Goal: Task Accomplishment & Management: Complete application form

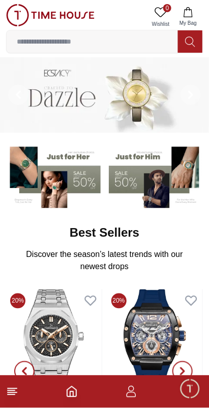
click at [139, 31] on input at bounding box center [92, 41] width 171 height 20
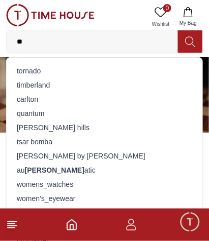
type input "*"
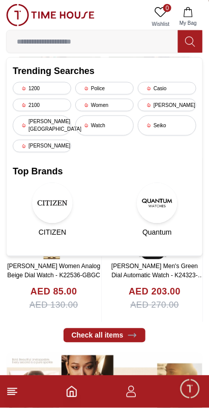
scroll to position [132, 0]
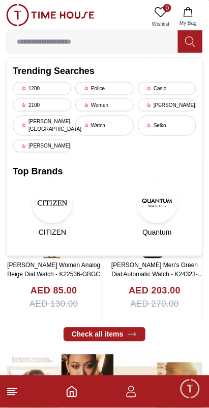
click at [194, 390] on span "Minimize live chat window" at bounding box center [189, 388] width 29 height 29
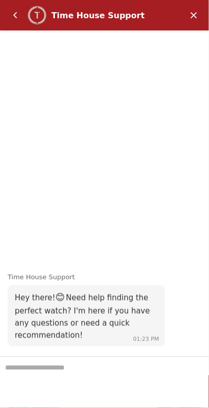
click at [197, 15] on em "Minimize" at bounding box center [193, 15] width 20 height 20
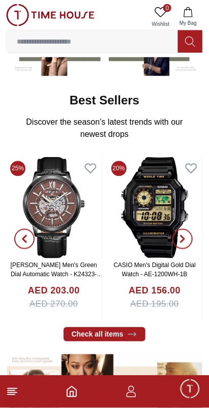
click at [166, 15] on icon at bounding box center [160, 12] width 12 height 12
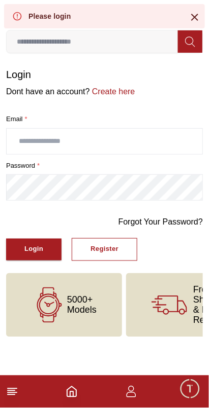
click at [130, 133] on input "text" at bounding box center [104, 141] width 195 height 25
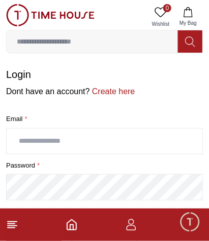
type input "**********"
click at [122, 162] on label "password *" at bounding box center [104, 166] width 196 height 10
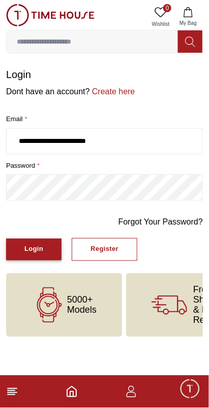
click at [26, 245] on div "Login" at bounding box center [33, 250] width 19 height 12
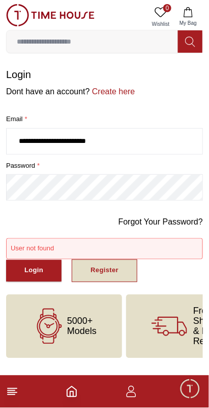
click at [105, 265] on div "Register" at bounding box center [104, 271] width 28 height 12
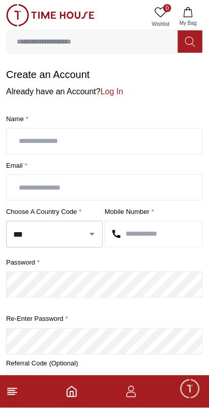
click at [152, 135] on input "text" at bounding box center [104, 141] width 195 height 25
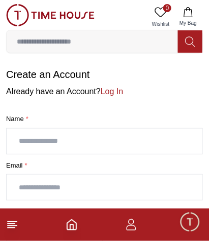
type input "**********"
click at [132, 180] on input "text" at bounding box center [104, 187] width 195 height 25
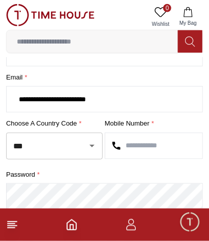
scroll to position [89, 0]
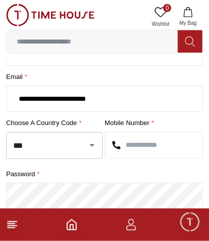
type input "**********"
click at [155, 138] on input "text" at bounding box center [153, 145] width 97 height 25
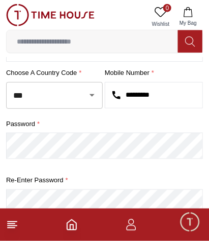
scroll to position [145, 0]
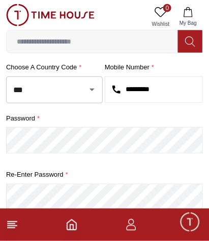
type input "*********"
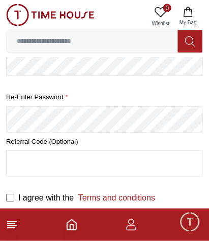
scroll to position [233, 0]
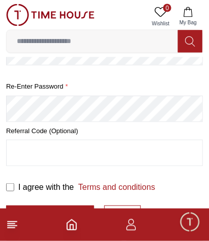
click at [128, 145] on input "text" at bounding box center [104, 153] width 195 height 25
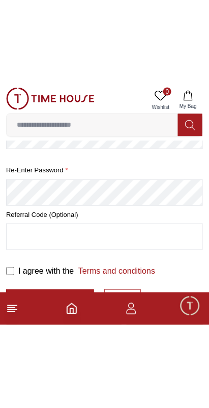
scroll to position [156, 0]
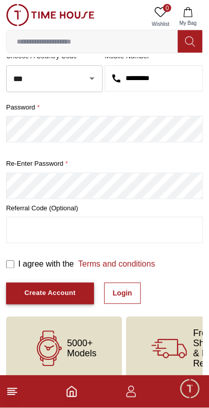
click at [26, 288] on div "Create Account" at bounding box center [49, 294] width 51 height 12
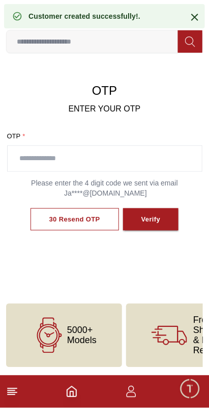
scroll to position [16, 0]
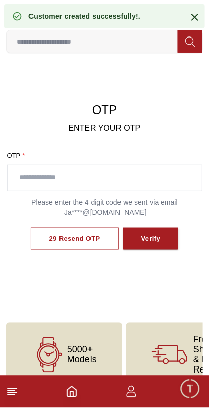
click at [144, 171] on input "text" at bounding box center [105, 177] width 194 height 25
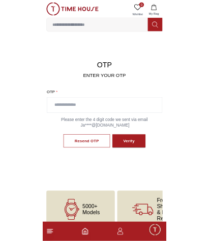
scroll to position [18, 0]
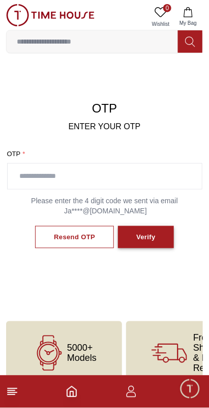
click at [148, 232] on div "Verify" at bounding box center [145, 238] width 19 height 12
